Goal: Information Seeking & Learning: Learn about a topic

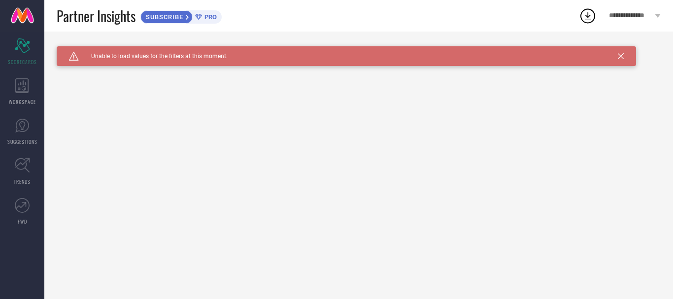
click at [623, 52] on div "Caution Created with Sketch. Unable to load values for the filters at this mome…" at bounding box center [347, 56] width 580 height 20
click at [621, 57] on icon at bounding box center [621, 56] width 6 height 6
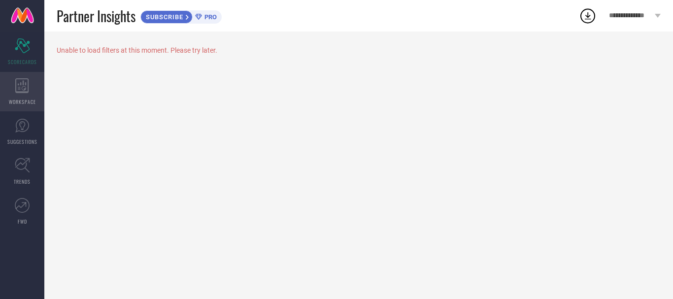
click at [22, 95] on div "WORKSPACE" at bounding box center [22, 91] width 44 height 39
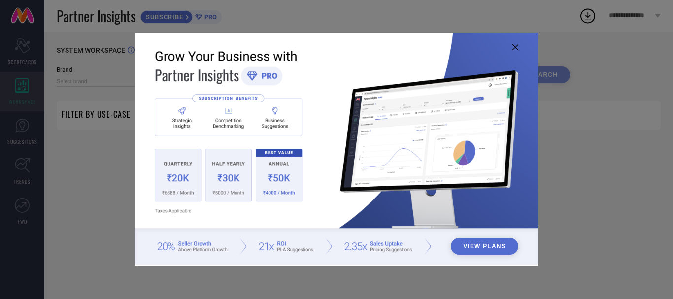
type input "1 STOP FASHION"
type input "All"
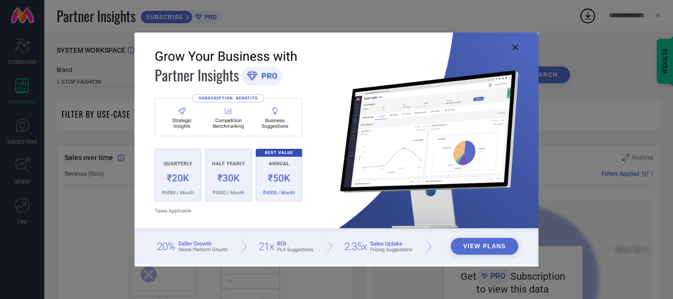
click at [518, 46] on icon at bounding box center [516, 47] width 6 height 6
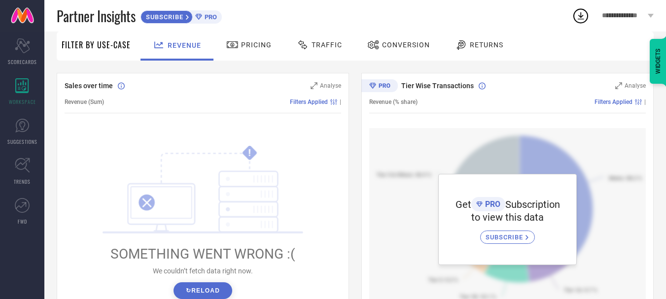
scroll to position [148, 0]
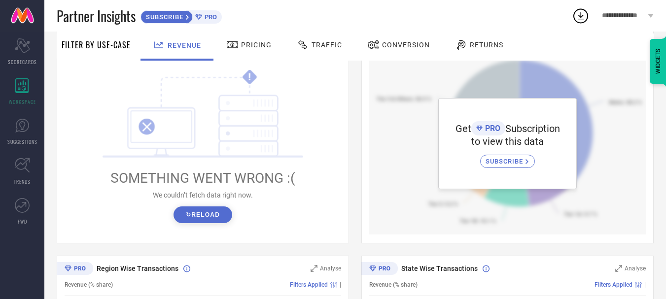
click at [505, 161] on span "SUBSCRIBE" at bounding box center [505, 161] width 40 height 7
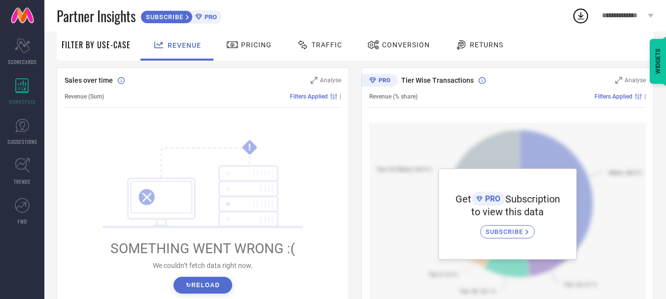
scroll to position [0, 0]
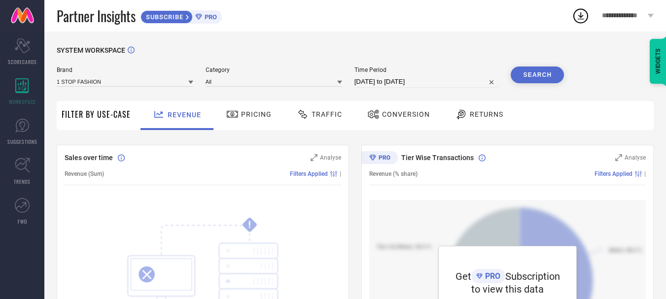
click at [250, 113] on span "Pricing" at bounding box center [256, 114] width 31 height 8
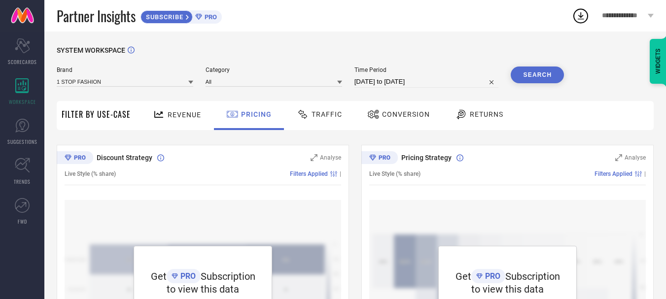
click at [330, 115] on span "Traffic" at bounding box center [326, 114] width 31 height 8
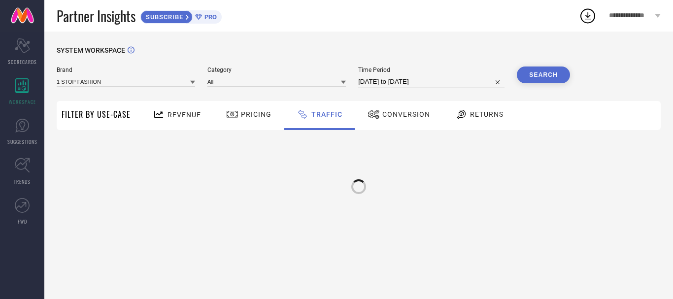
click at [377, 109] on icon at bounding box center [374, 114] width 12 height 12
